Goal: Task Accomplishment & Management: Manage account settings

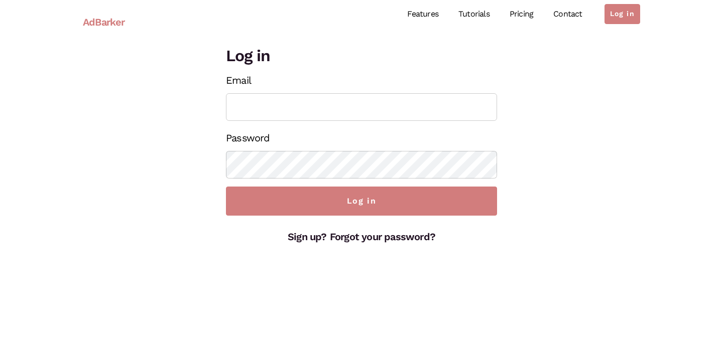
click at [569, 13] on link "Contact" at bounding box center [567, 14] width 49 height 45
click at [527, 14] on link "Pricing" at bounding box center [521, 14] width 44 height 45
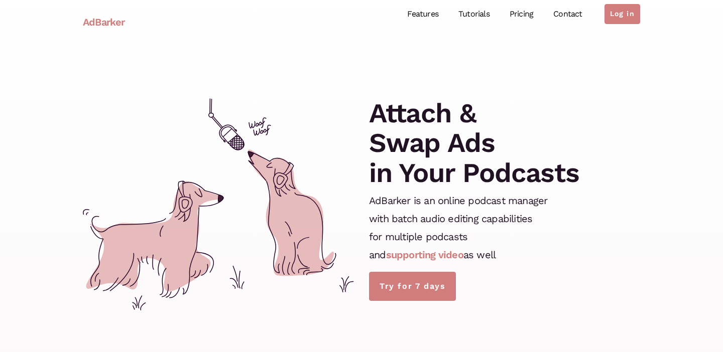
click at [569, 17] on link "Contact" at bounding box center [567, 14] width 49 height 45
click at [621, 16] on link "Log in" at bounding box center [622, 14] width 36 height 20
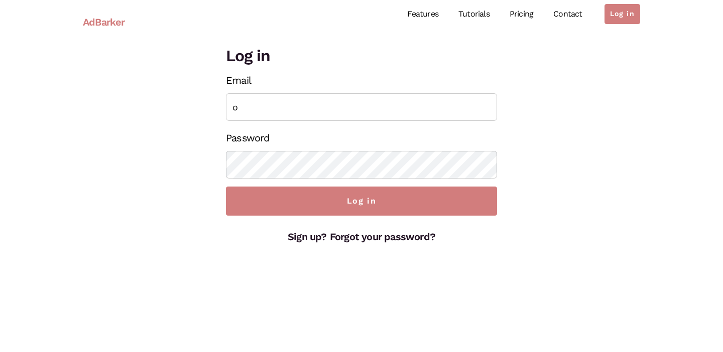
type input "[EMAIL_ADDRESS][DOMAIN_NAME]"
click at [226, 187] on input "Log in" at bounding box center [361, 201] width 271 height 29
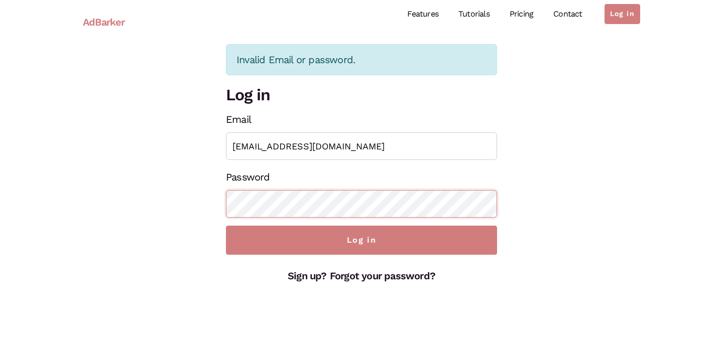
click at [226, 226] on input "Log in" at bounding box center [361, 240] width 271 height 29
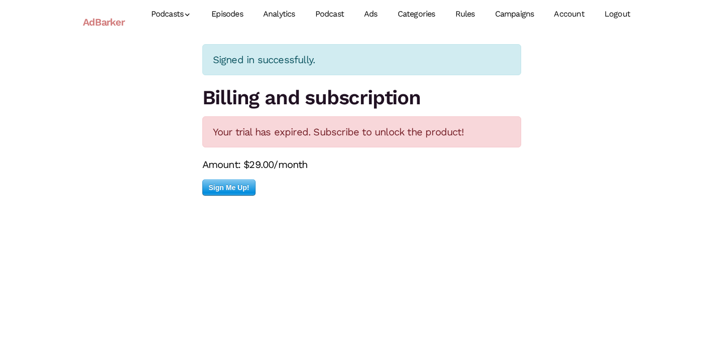
click at [565, 10] on link "Account" at bounding box center [569, 14] width 50 height 45
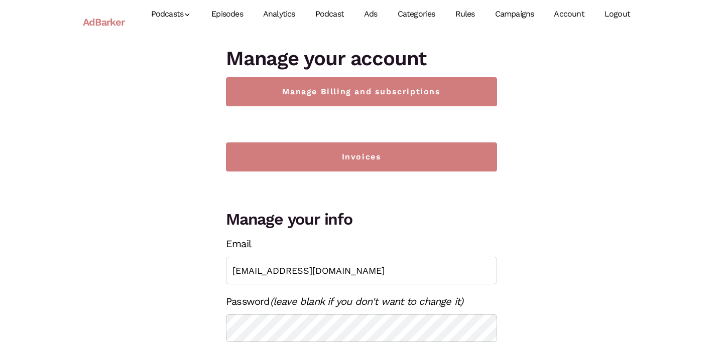
click at [463, 16] on link "Rules" at bounding box center [465, 14] width 40 height 45
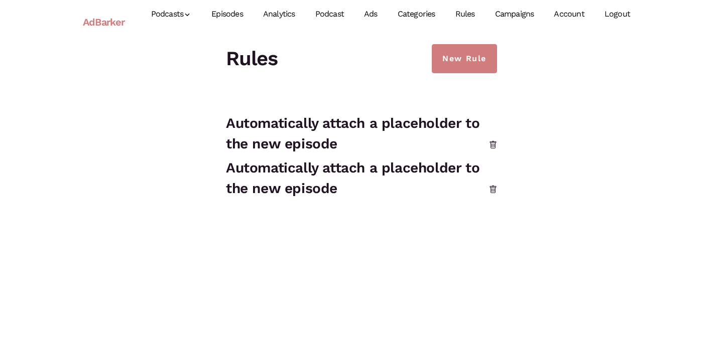
click at [365, 12] on link "Ads" at bounding box center [371, 14] width 34 height 45
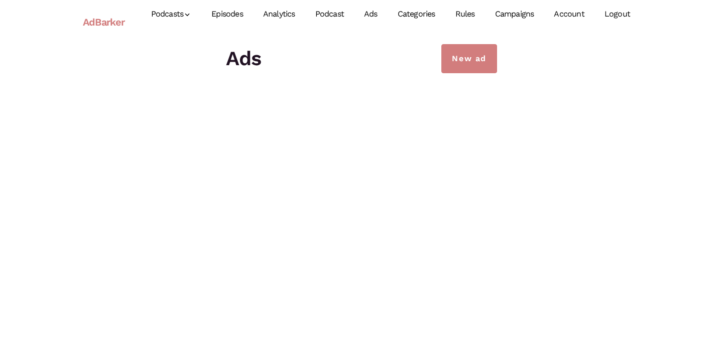
click at [323, 16] on link "Podcast" at bounding box center [329, 14] width 49 height 45
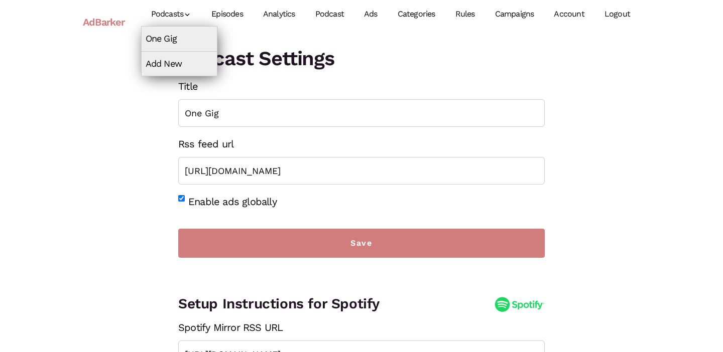
click at [160, 16] on link "Podcasts" at bounding box center [171, 14] width 61 height 45
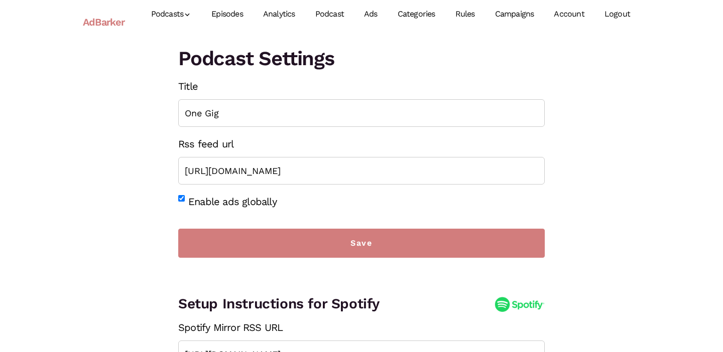
click at [117, 24] on link "AdBarker" at bounding box center [104, 22] width 42 height 23
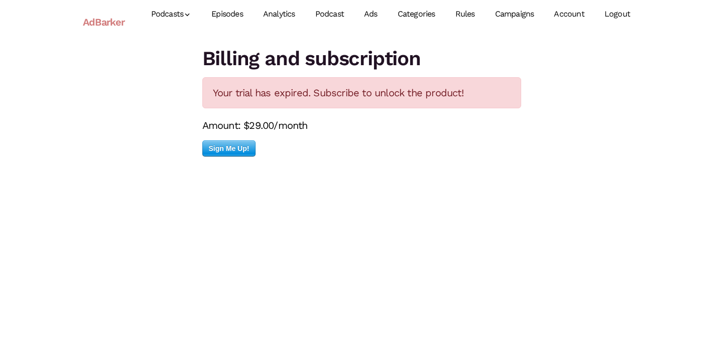
click at [528, 17] on link "Campaigns" at bounding box center [514, 14] width 59 height 45
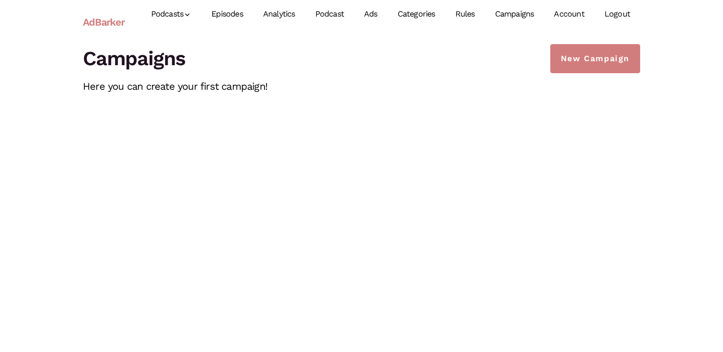
click at [564, 14] on link "Account" at bounding box center [569, 14] width 50 height 45
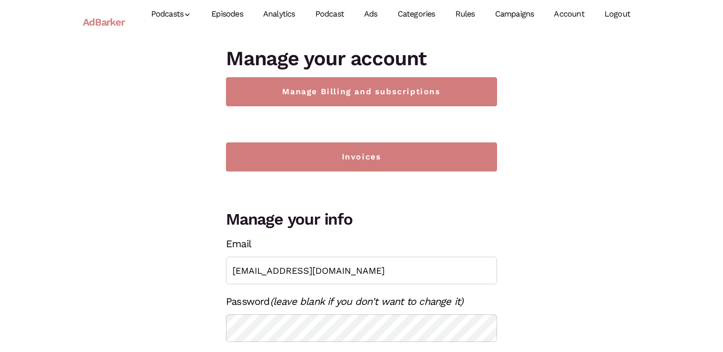
click at [571, 16] on link "Account" at bounding box center [569, 14] width 50 height 45
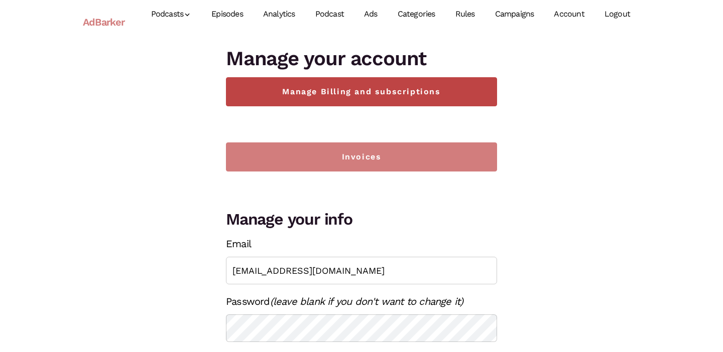
click at [411, 100] on link "Manage Billing and subscriptions" at bounding box center [361, 91] width 271 height 29
